Goal: Find contact information: Find contact information

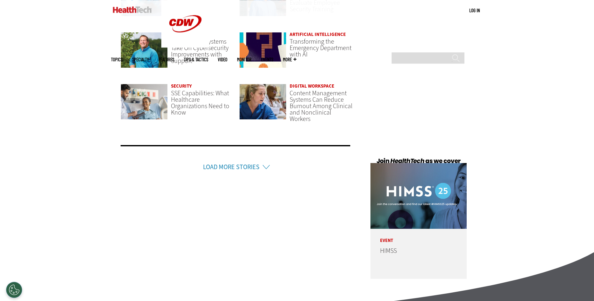
scroll to position [1601, 0]
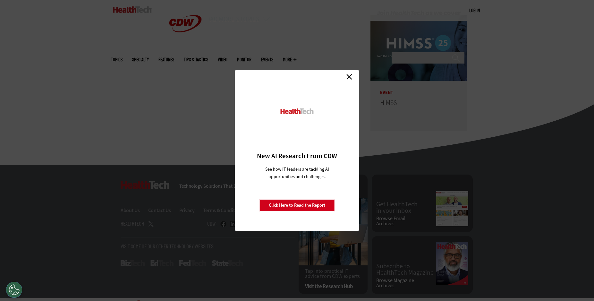
click at [344, 77] on div "Close New AI Research From CDW See how IT leaders are tackling AI opportunities…" at bounding box center [297, 150] width 124 height 160
click at [356, 77] on div "Close New AI Research From CDW See how IT leaders are tackling AI opportunities…" at bounding box center [297, 150] width 124 height 160
click at [348, 74] on link "Close" at bounding box center [350, 77] width 10 height 10
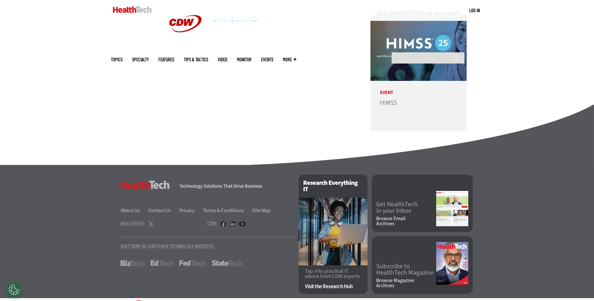
click at [92, 195] on footer "HealthTech Technology Solutions That Drive Business About Us Contact Us Privacy…" at bounding box center [297, 231] width 594 height 133
click at [162, 207] on link "Contact Us" at bounding box center [163, 210] width 30 height 7
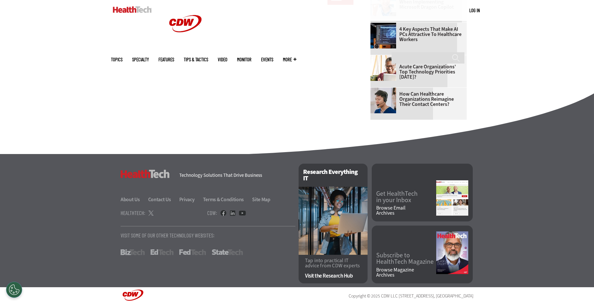
scroll to position [394, 0]
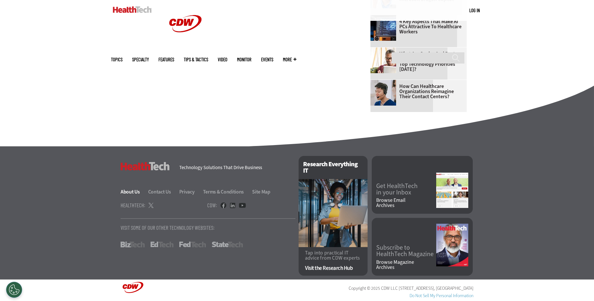
click at [125, 190] on link "About Us" at bounding box center [134, 191] width 27 height 7
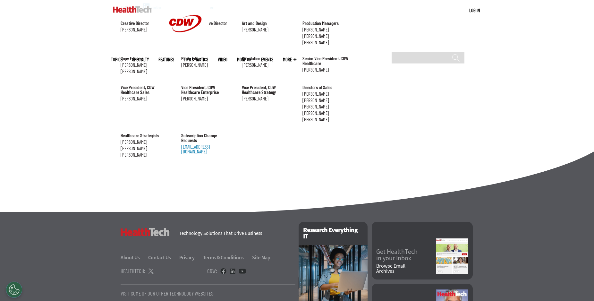
scroll to position [709, 0]
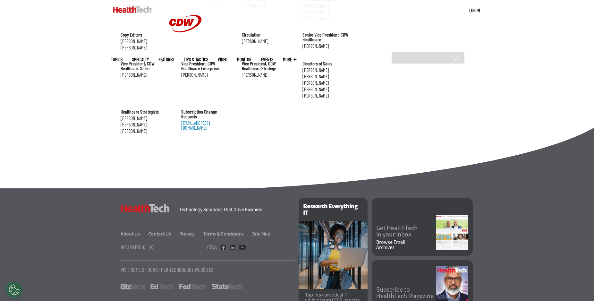
click at [85, 188] on footer "HealthTech Technology Solutions That Drive Business About Us Contact Us Privacy…" at bounding box center [297, 254] width 594 height 133
